Goal: Task Accomplishment & Management: Use online tool/utility

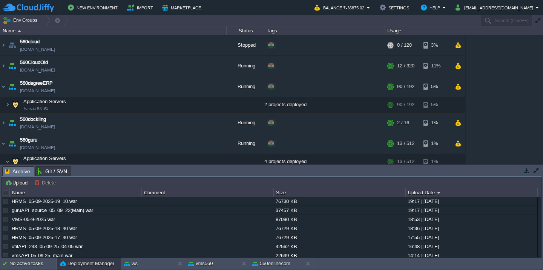
scroll to position [225, 0]
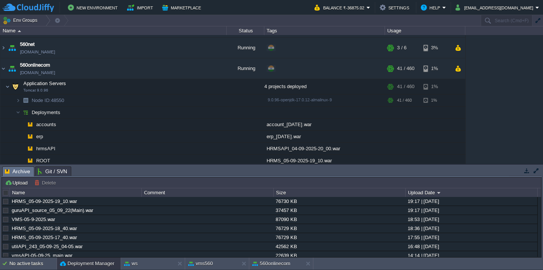
click at [6, 193] on div at bounding box center [6, 193] width 7 height 7
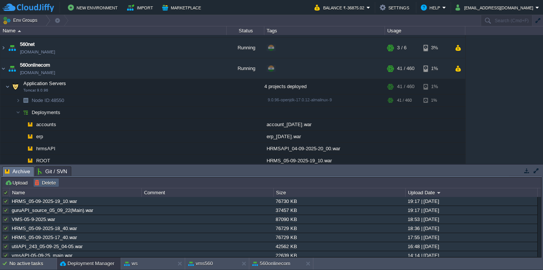
click at [47, 181] on button "Delete" at bounding box center [46, 183] width 24 height 7
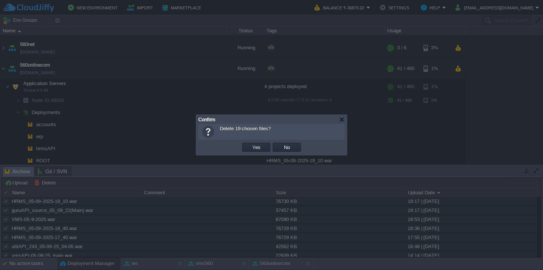
click at [250, 144] on button "Yes" at bounding box center [256, 147] width 13 height 7
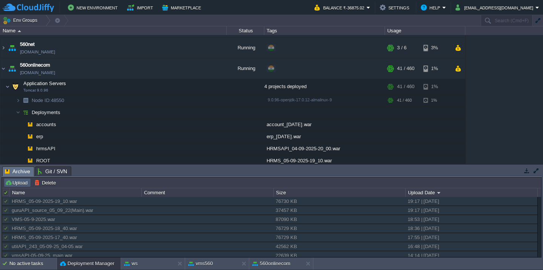
click at [20, 186] on button "Upload" at bounding box center [17, 183] width 25 height 7
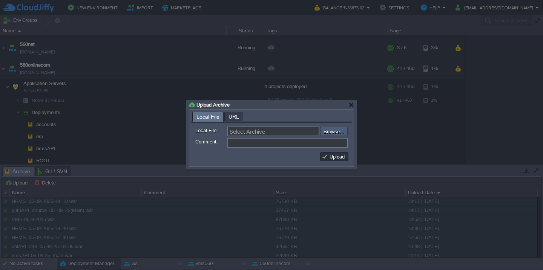
click at [334, 132] on input "file" at bounding box center [299, 131] width 95 height 9
type input "C:\fakepath\guruAPI_source_05_09_25(Main).war"
type input "guruAPI_source_05_09_25(Main).war"
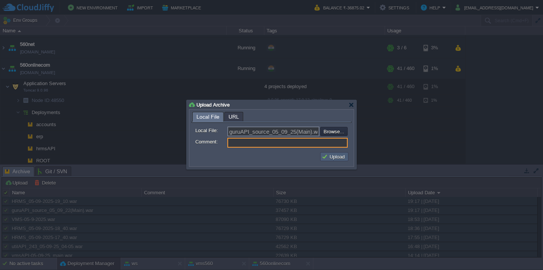
click at [338, 160] on button "Upload" at bounding box center [334, 156] width 25 height 7
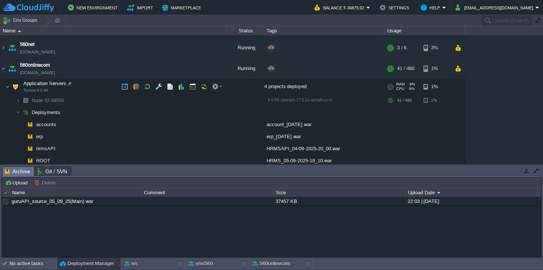
click at [96, 82] on td "Application Servers Tomcat 9.0.96" at bounding box center [113, 86] width 226 height 15
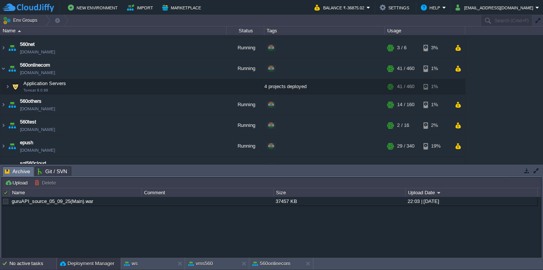
click at [14, 258] on div "No active tasks" at bounding box center [32, 264] width 47 height 12
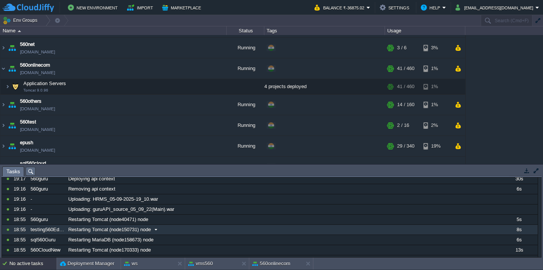
scroll to position [0, 0]
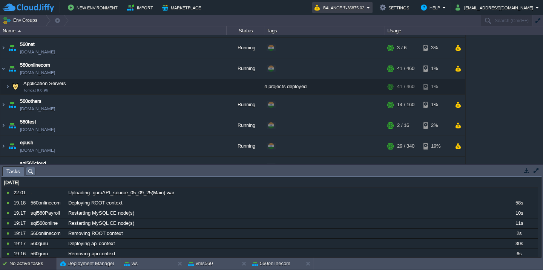
click at [367, 9] on button "Balance ₹-36875.02" at bounding box center [341, 7] width 52 height 9
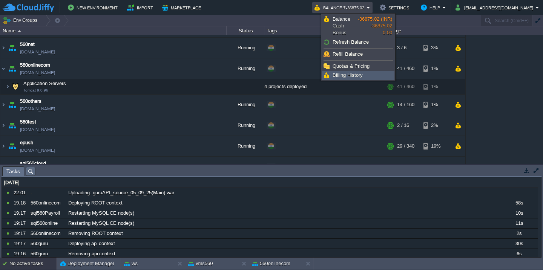
click at [353, 73] on span "Billing History" at bounding box center [348, 75] width 30 height 6
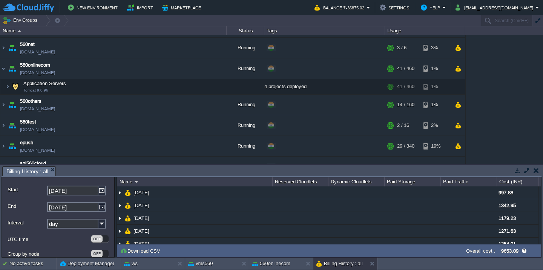
click at [539, 171] on td at bounding box center [535, 170] width 9 height 9
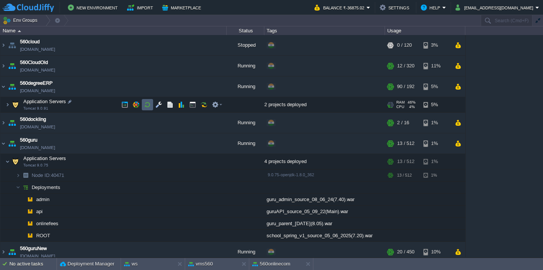
click at [145, 108] on button "button" at bounding box center [147, 104] width 7 height 7
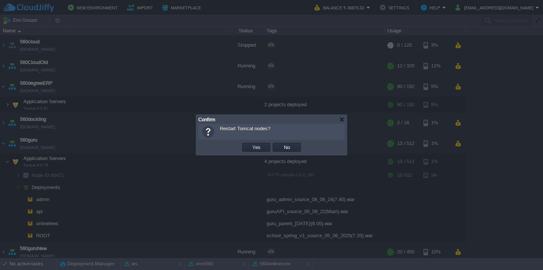
click at [250, 144] on button "Yes" at bounding box center [256, 147] width 13 height 7
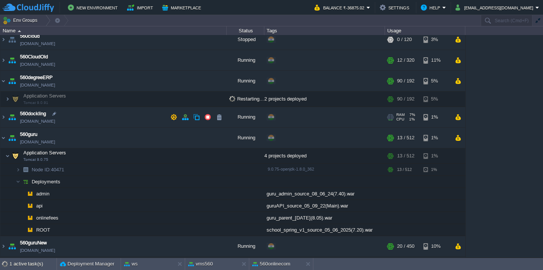
scroll to position [6, 0]
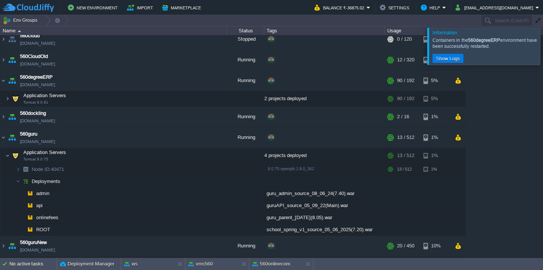
click at [543, 49] on div at bounding box center [552, 46] width 0 height 37
